Goal: Task Accomplishment & Management: Complete application form

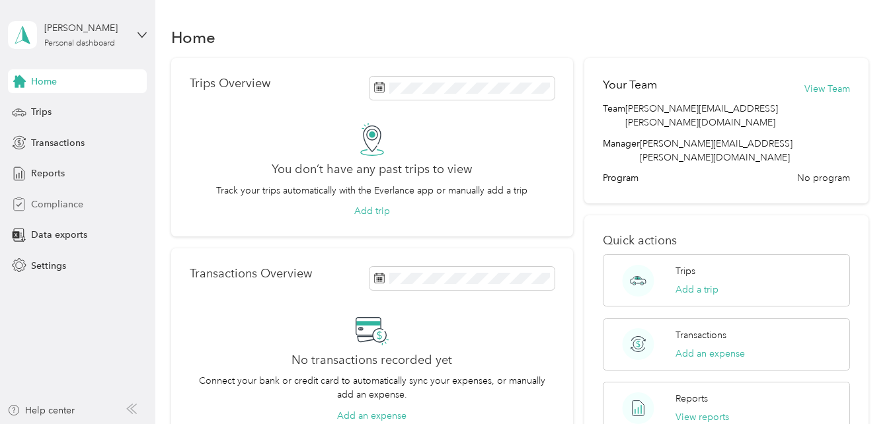
click at [39, 201] on span "Compliance" at bounding box center [57, 205] width 52 height 14
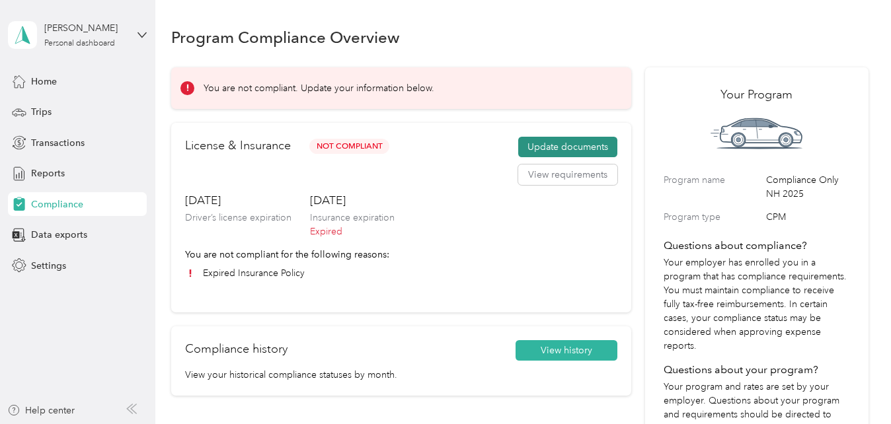
click at [552, 141] on button "Update documents" at bounding box center [567, 147] width 99 height 21
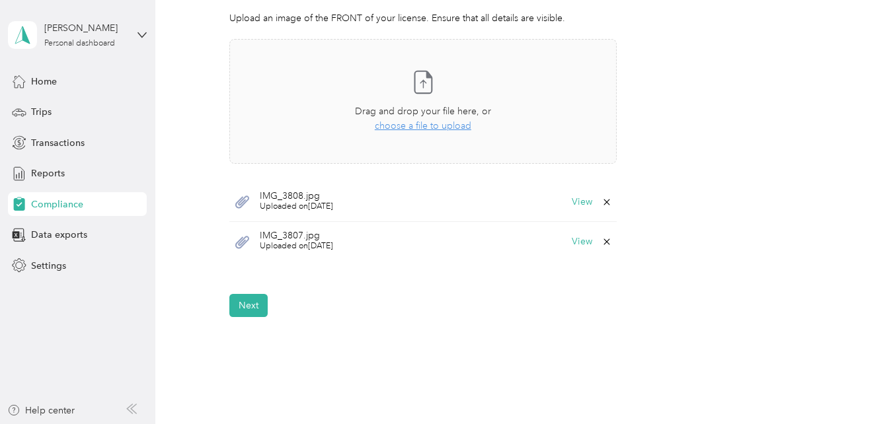
scroll to position [463, 0]
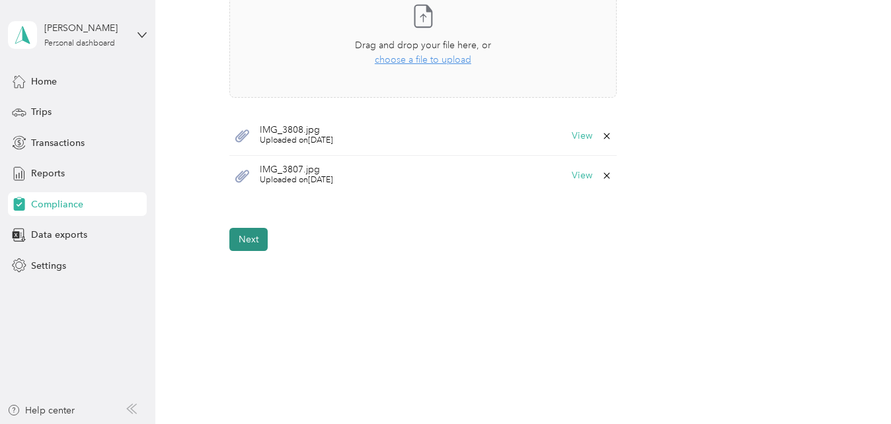
click at [244, 245] on button "Next" at bounding box center [248, 239] width 38 height 23
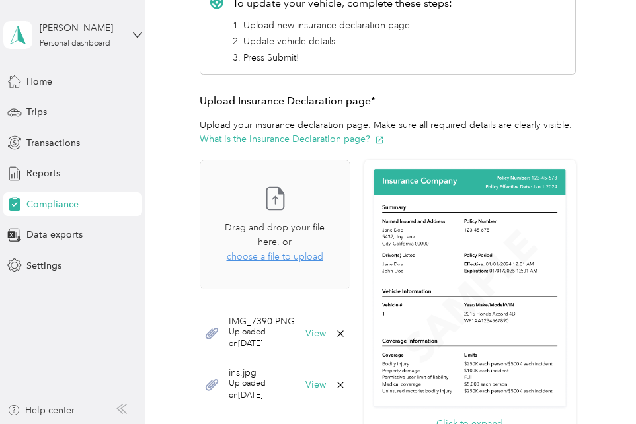
scroll to position [285, 0]
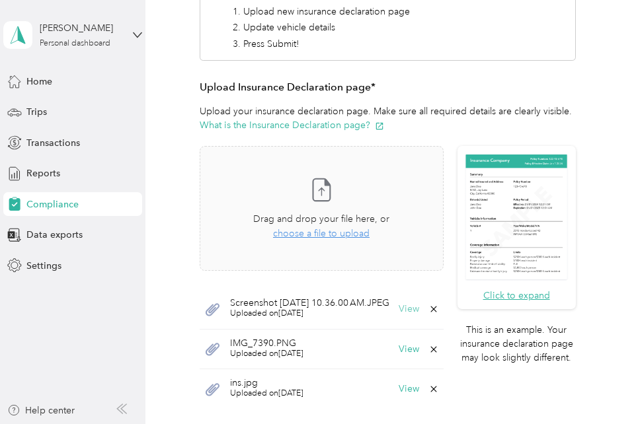
click at [415, 307] on button "View" at bounding box center [408, 309] width 20 height 9
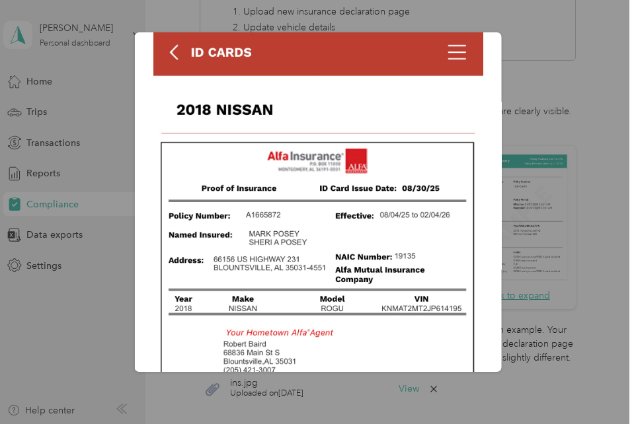
scroll to position [132, 0]
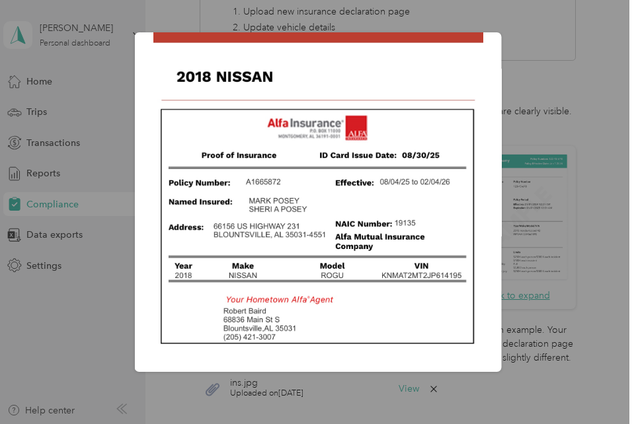
click at [574, 93] on div "Screenshot [DATE] 10.36.00 AM.JPEG" at bounding box center [501, 204] width 367 height 344
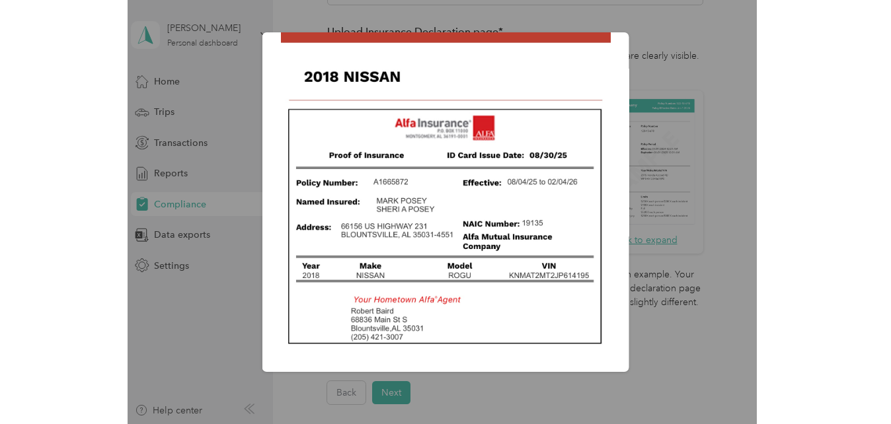
scroll to position [230, 0]
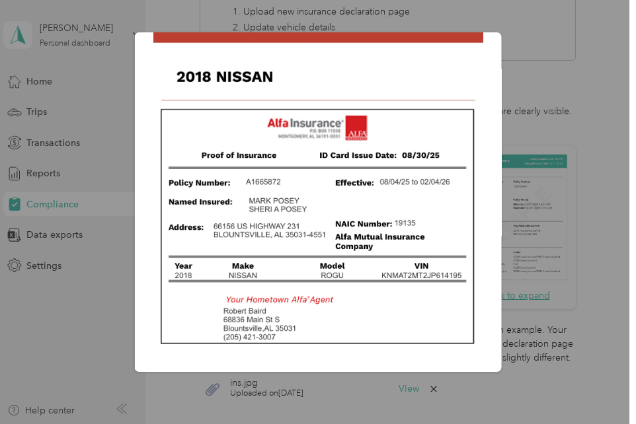
drag, startPoint x: 573, startPoint y: 235, endPoint x: 640, endPoint y: 165, distance: 96.7
click at [575, 232] on div "Screenshot [DATE] 10.36.00 AM.JPEG" at bounding box center [501, 204] width 367 height 344
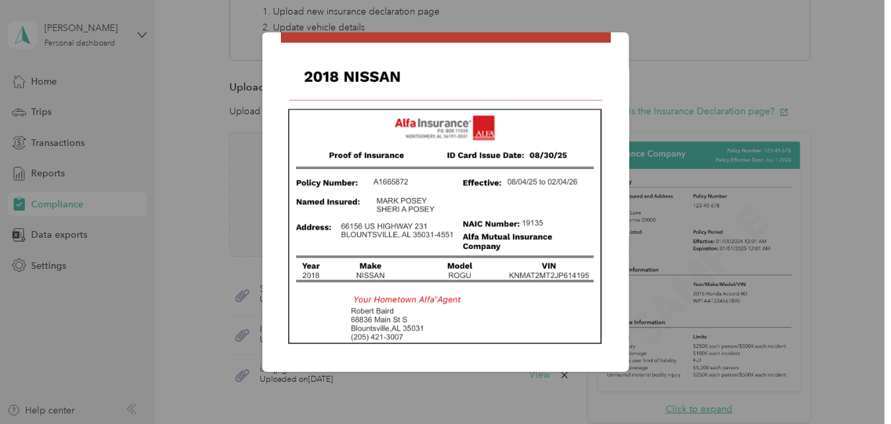
click at [574, 96] on img at bounding box center [446, 303] width 330 height 715
click at [580, 79] on img at bounding box center [446, 303] width 330 height 715
drag, startPoint x: 580, startPoint y: 79, endPoint x: 610, endPoint y: 51, distance: 41.6
click at [591, 68] on img at bounding box center [446, 303] width 330 height 715
click at [613, 49] on div "Screenshot [DATE] 10.36.00 AM.JPEG" at bounding box center [445, 202] width 367 height 340
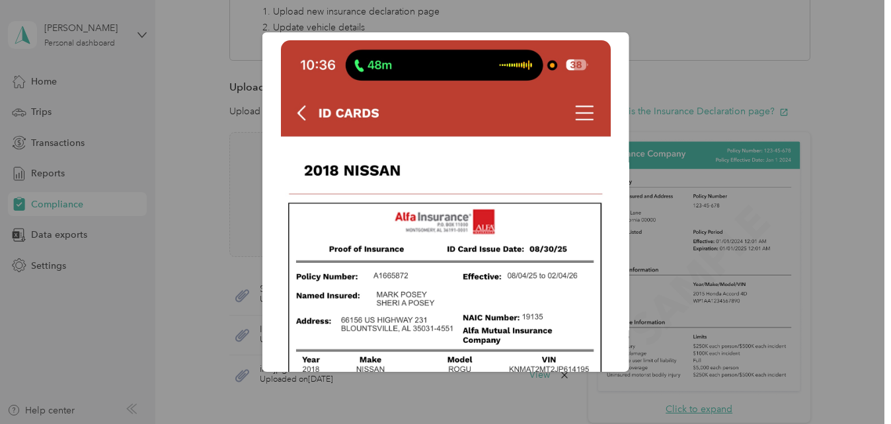
scroll to position [0, 0]
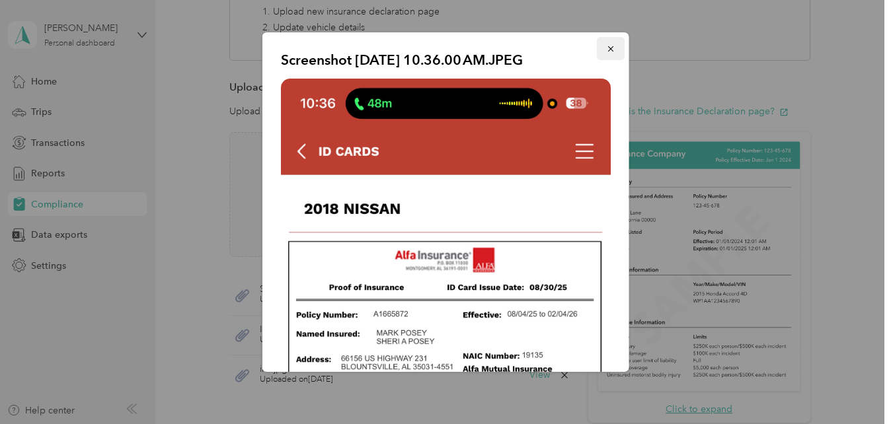
click at [606, 48] on icon "button" at bounding box center [610, 48] width 9 height 9
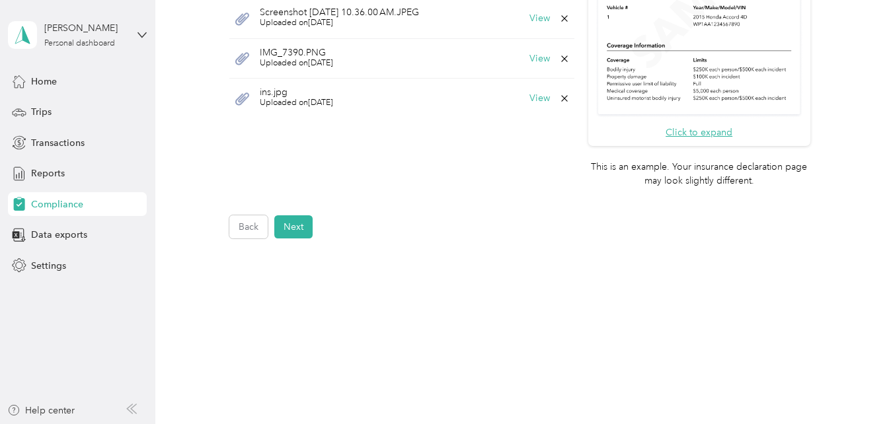
scroll to position [513, 0]
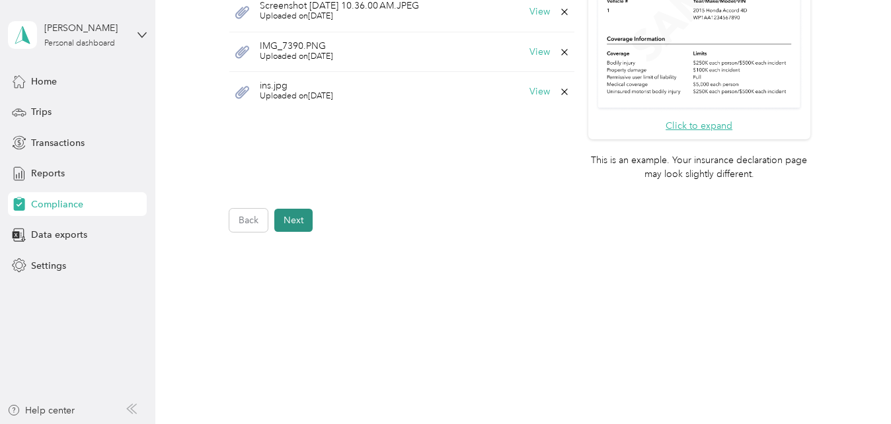
click at [295, 219] on button "Next" at bounding box center [293, 220] width 38 height 23
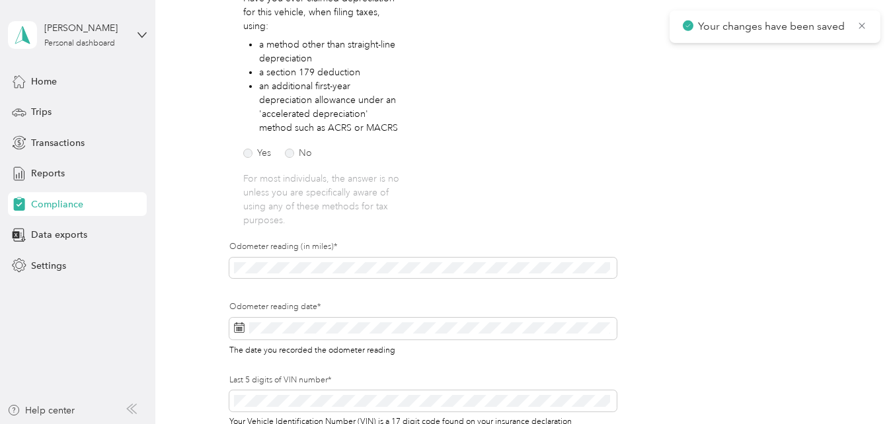
scroll to position [17, 0]
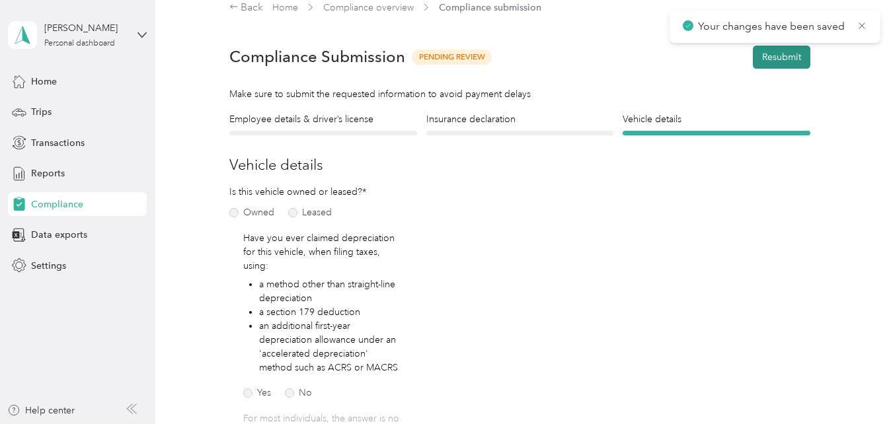
click at [786, 58] on button "Resubmit" at bounding box center [781, 57] width 57 height 23
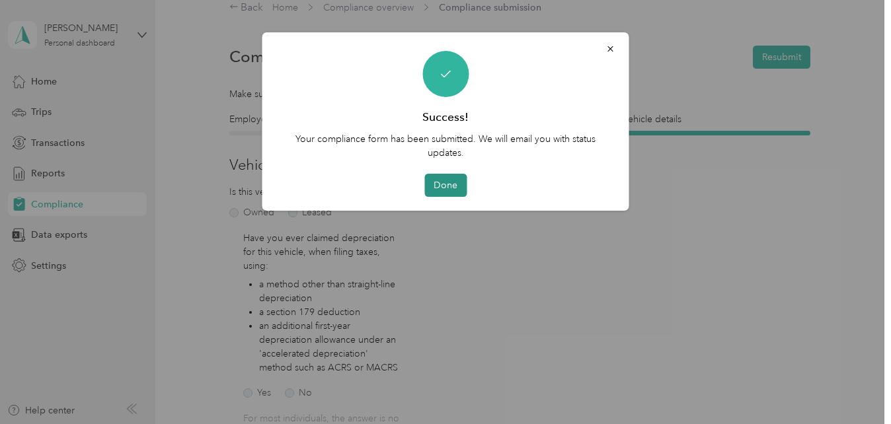
click at [443, 180] on button "Done" at bounding box center [445, 185] width 42 height 23
